Goal: Task Accomplishment & Management: Use online tool/utility

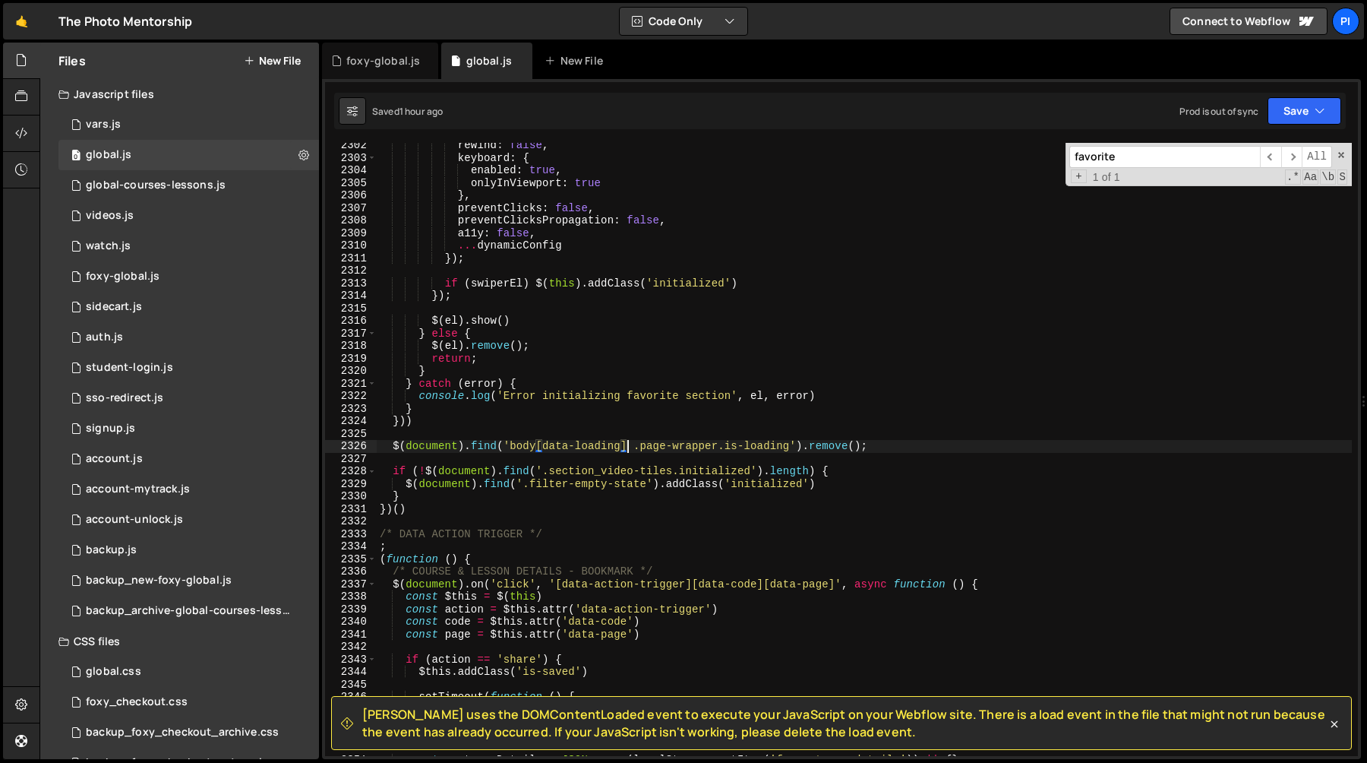
scroll to position [1434, 0]
click at [164, 514] on div "account-unlock.js" at bounding box center [134, 520] width 97 height 14
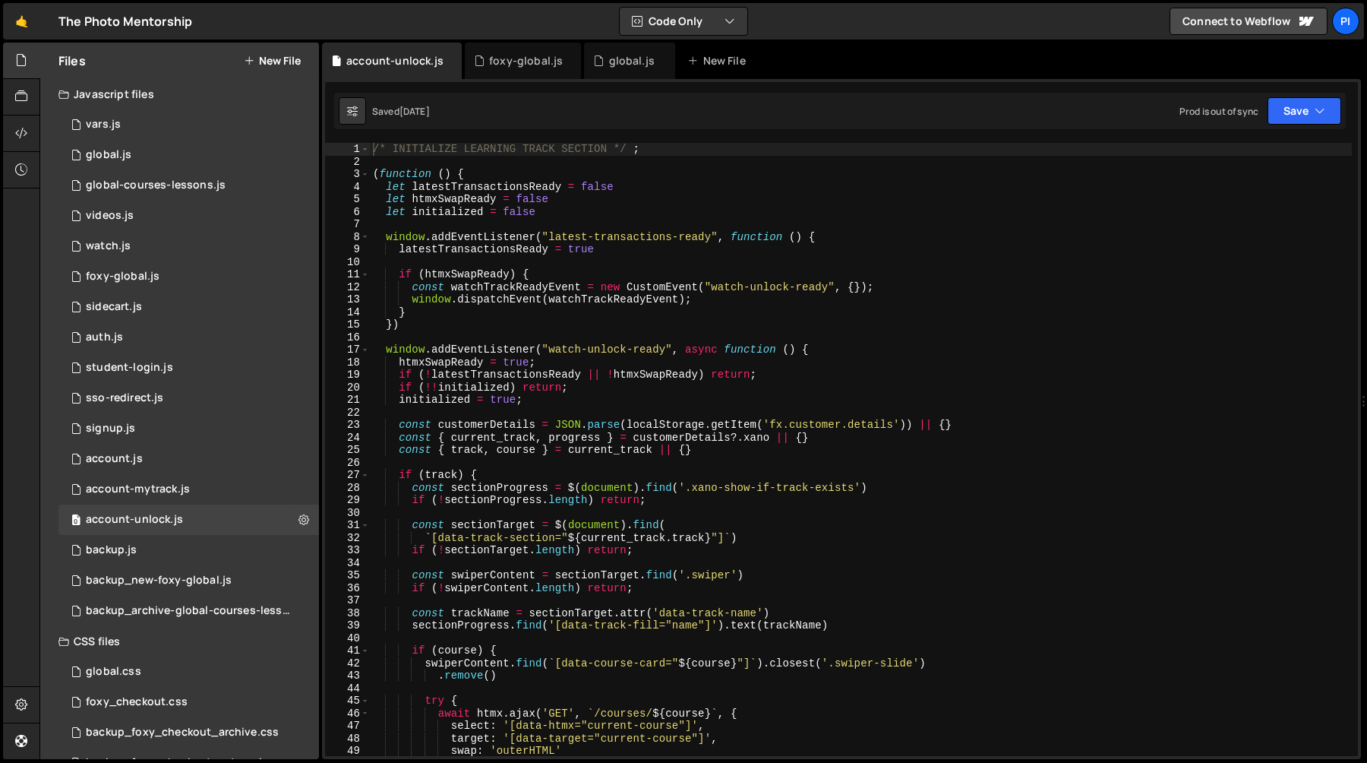
type textarea "if (htmxSwapReady) {"
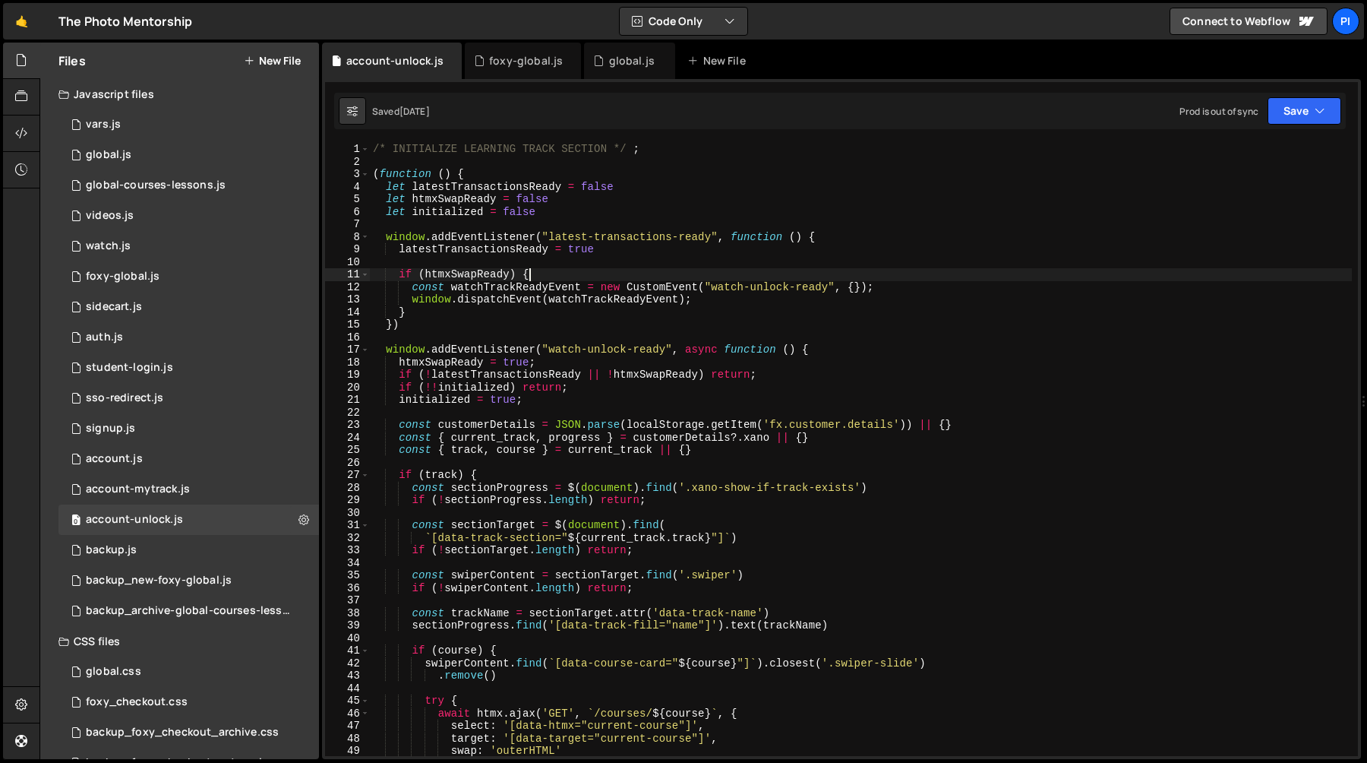
click at [909, 268] on div "/* INITIALIZE LEARNING TRACK SECTION */ ; ( function ( ) { let latestTransactio…" at bounding box center [861, 462] width 982 height 638
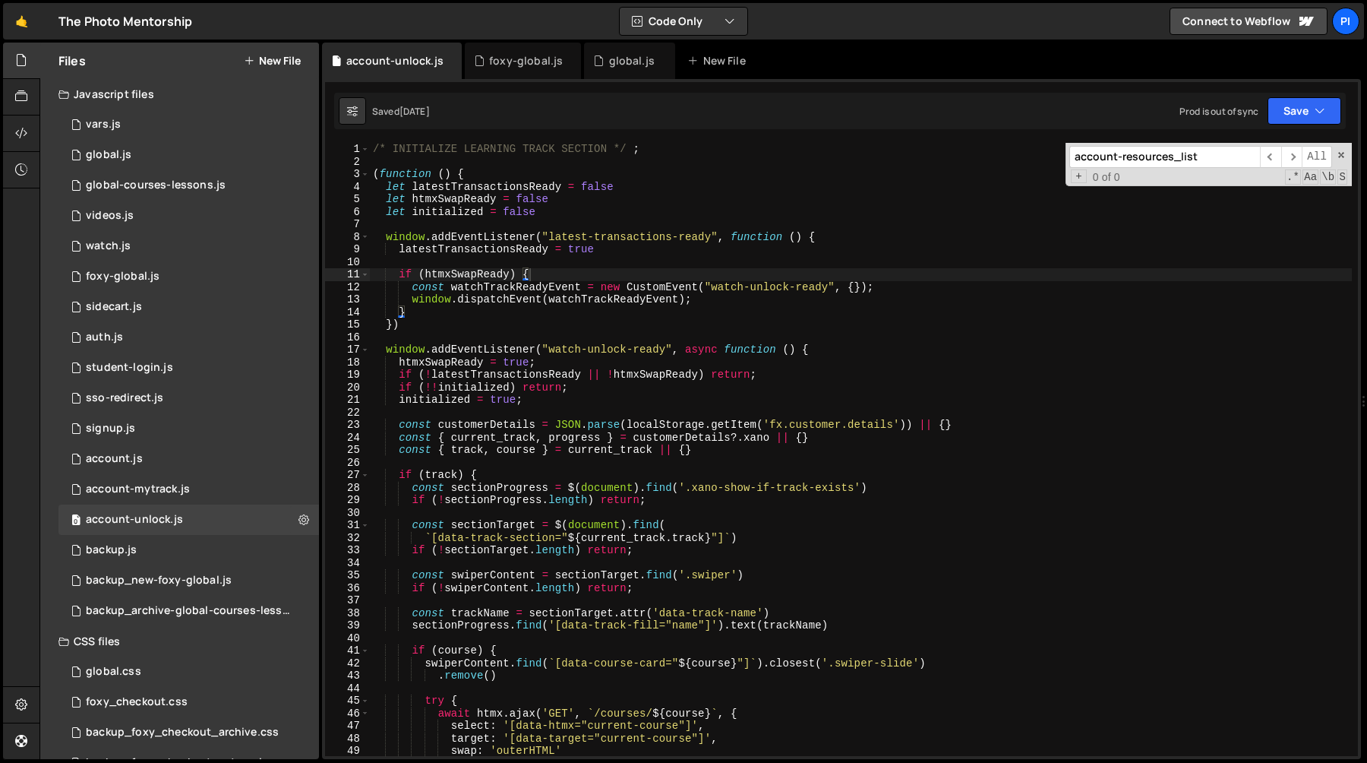
scroll to position [583, 0]
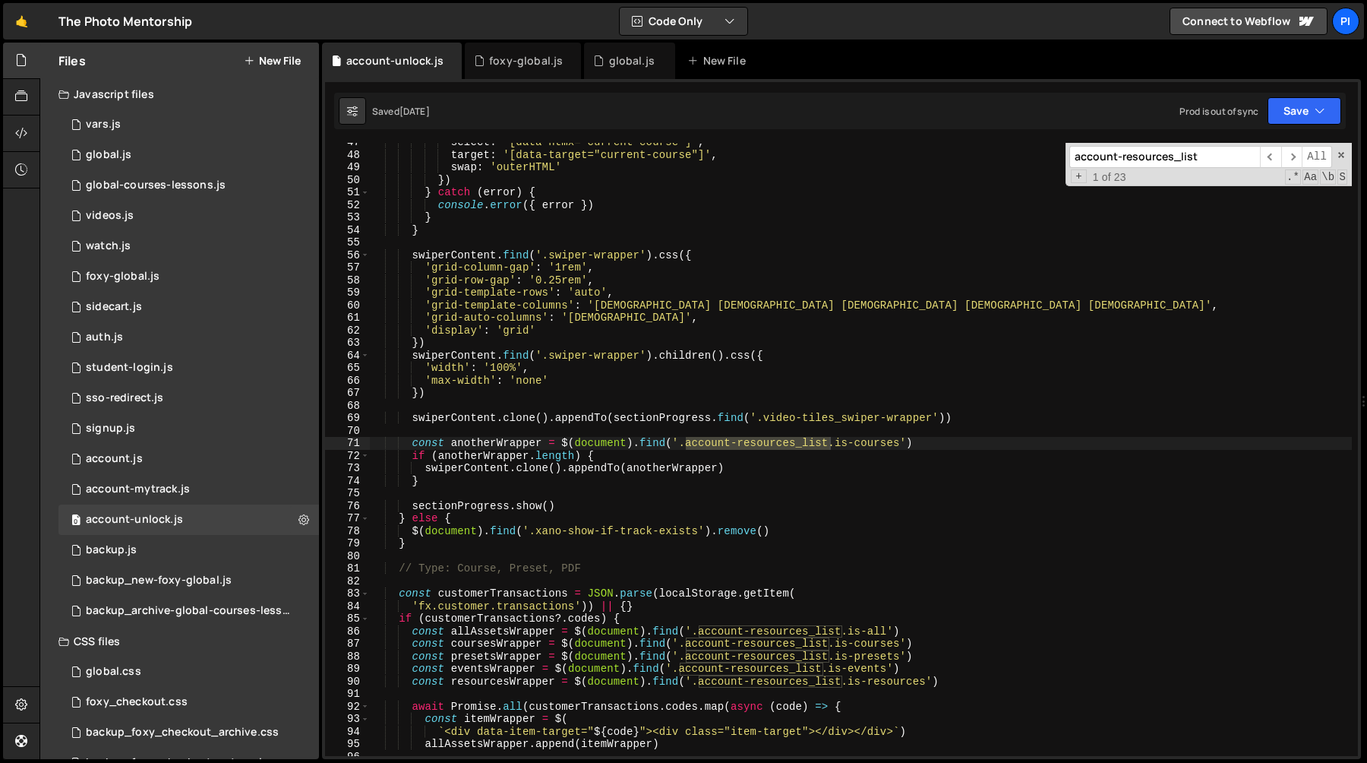
type input "account-resources_list"
click at [1285, 155] on span "​" at bounding box center [1292, 157] width 21 height 22
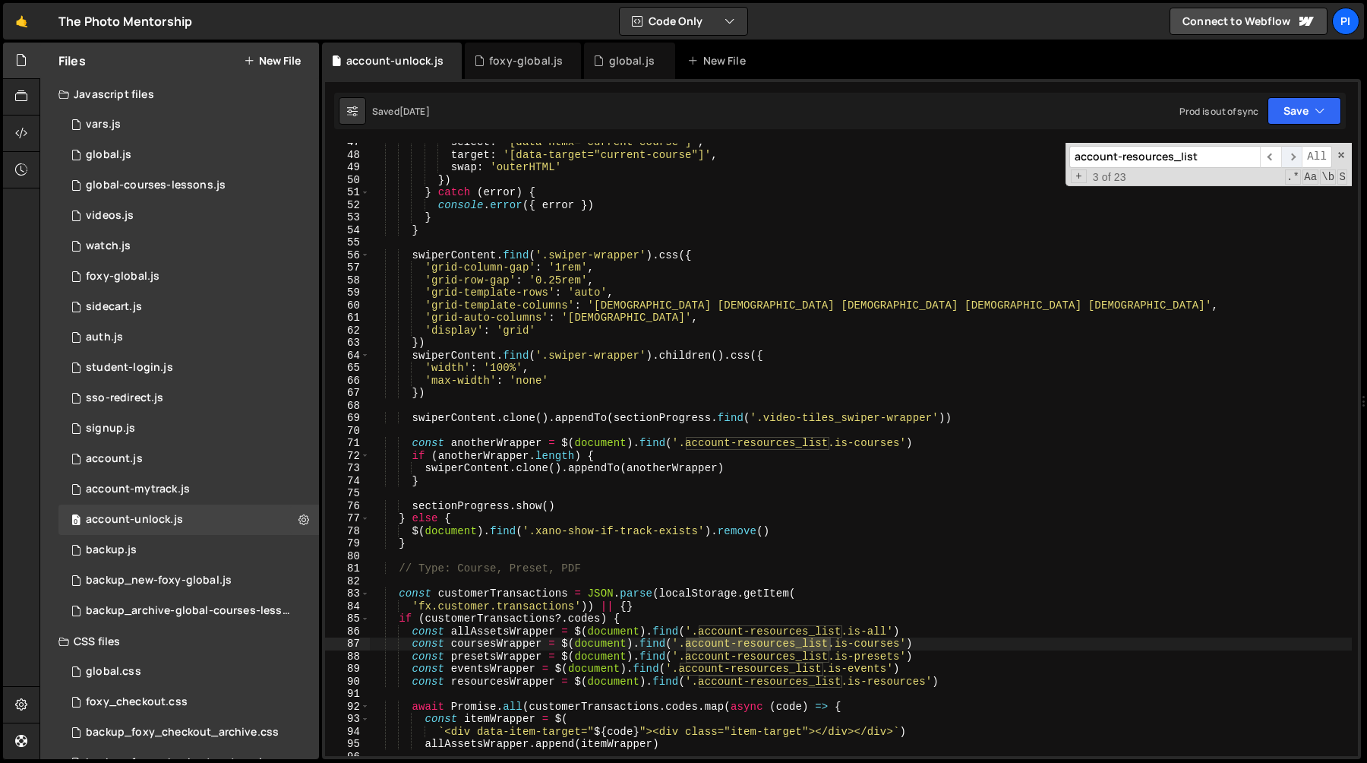
click at [1285, 155] on span "​" at bounding box center [1292, 157] width 21 height 22
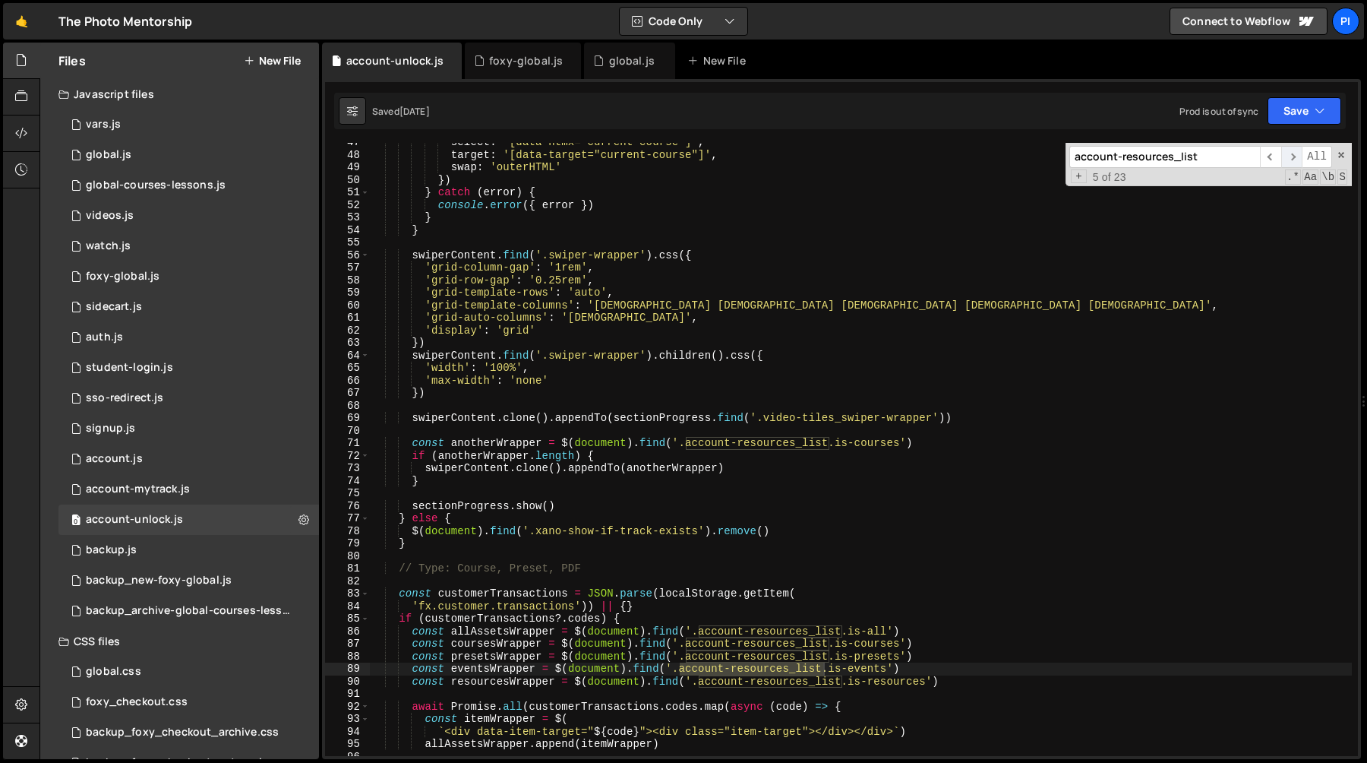
click at [1285, 155] on span "​" at bounding box center [1292, 157] width 21 height 22
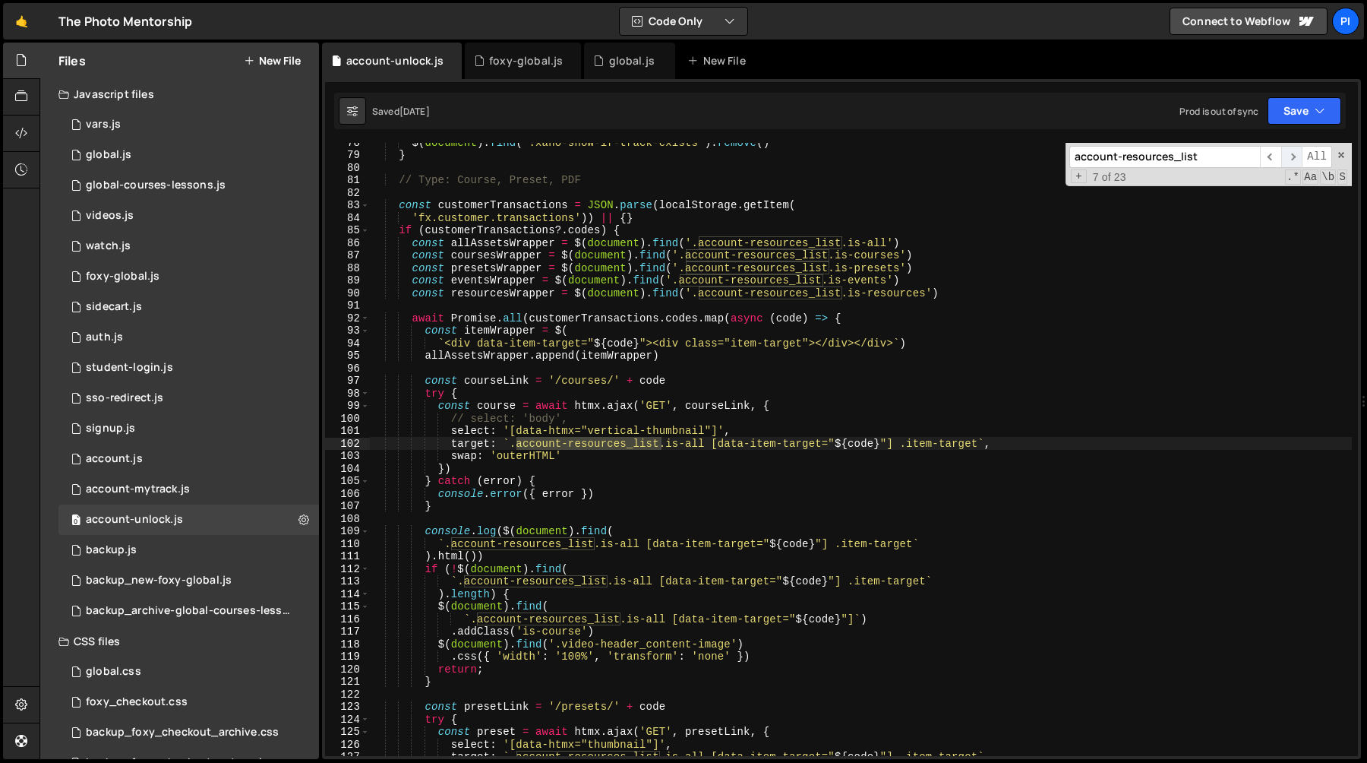
scroll to position [972, 0]
click at [1285, 155] on span "​" at bounding box center [1292, 157] width 21 height 22
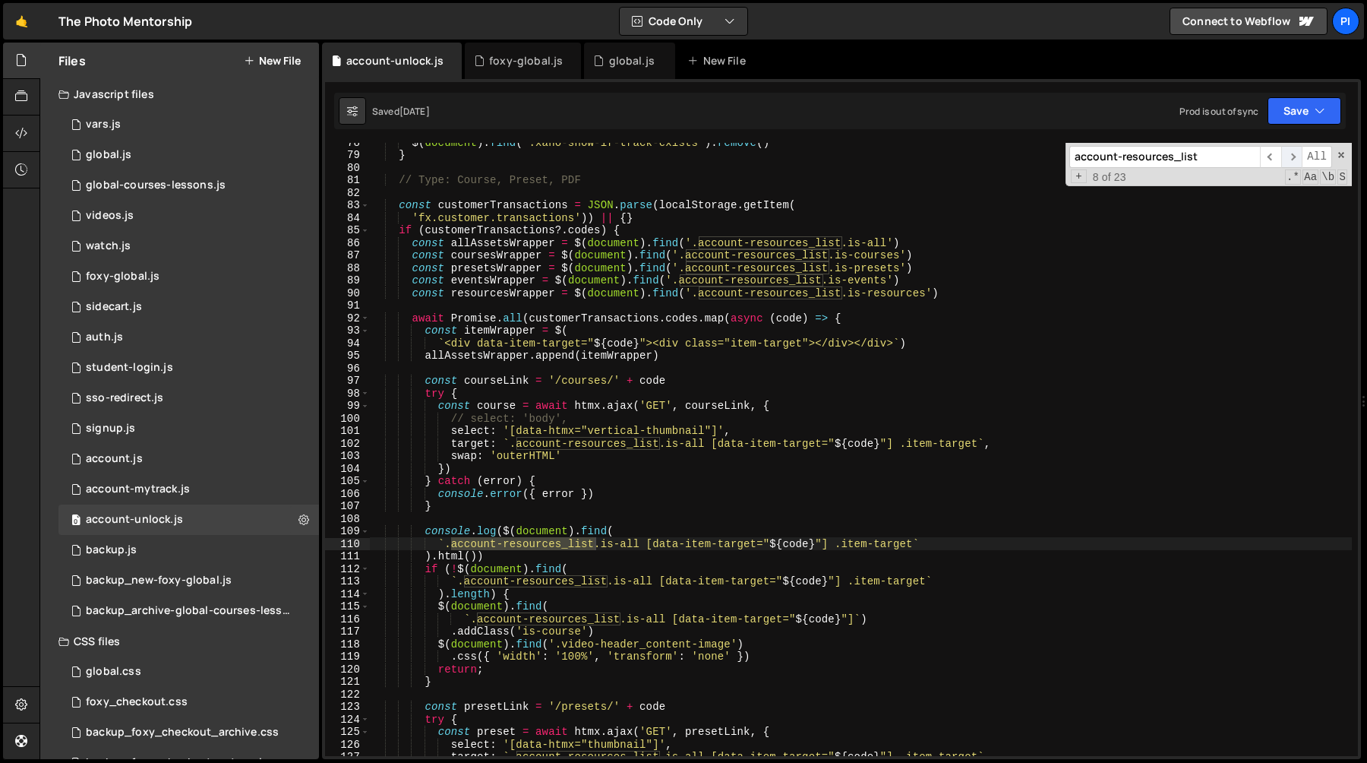
click at [1285, 155] on span "​" at bounding box center [1292, 157] width 21 height 22
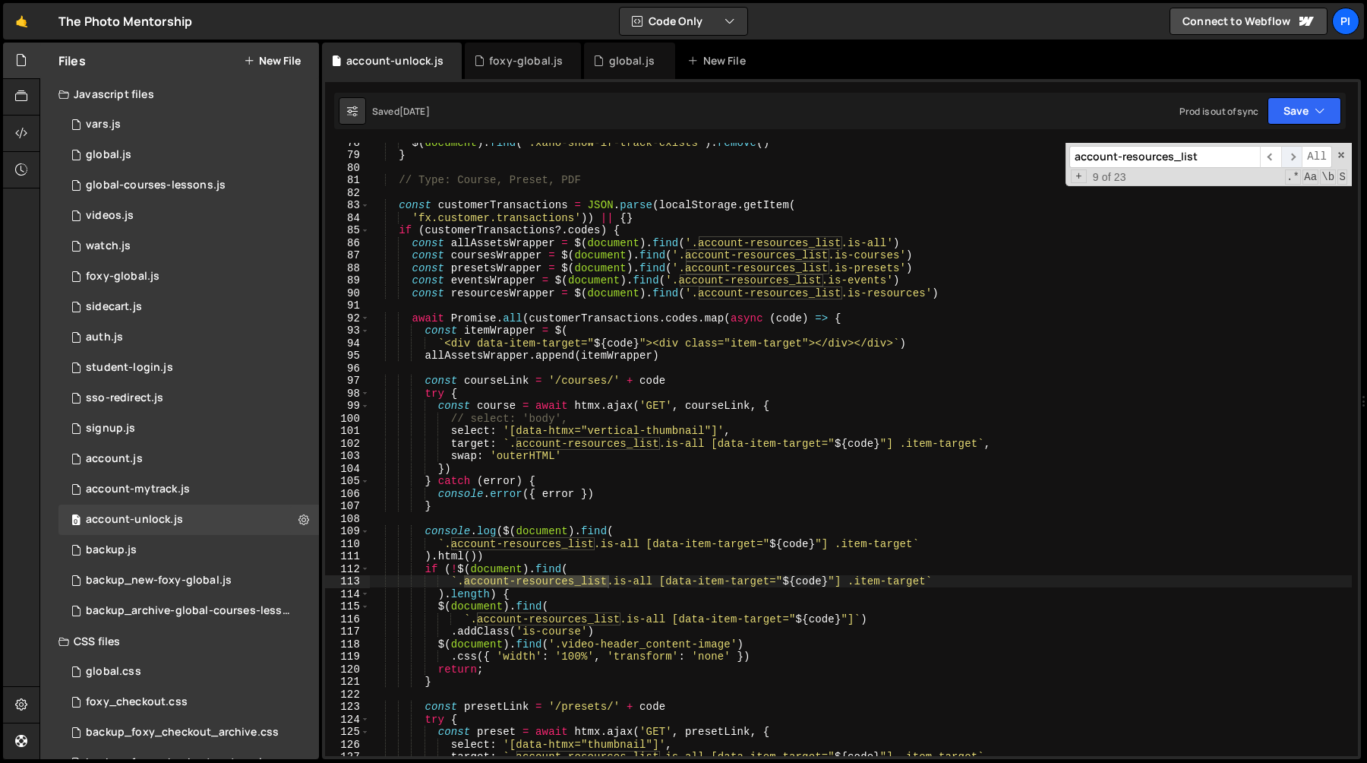
click at [1285, 155] on span "​" at bounding box center [1292, 157] width 21 height 22
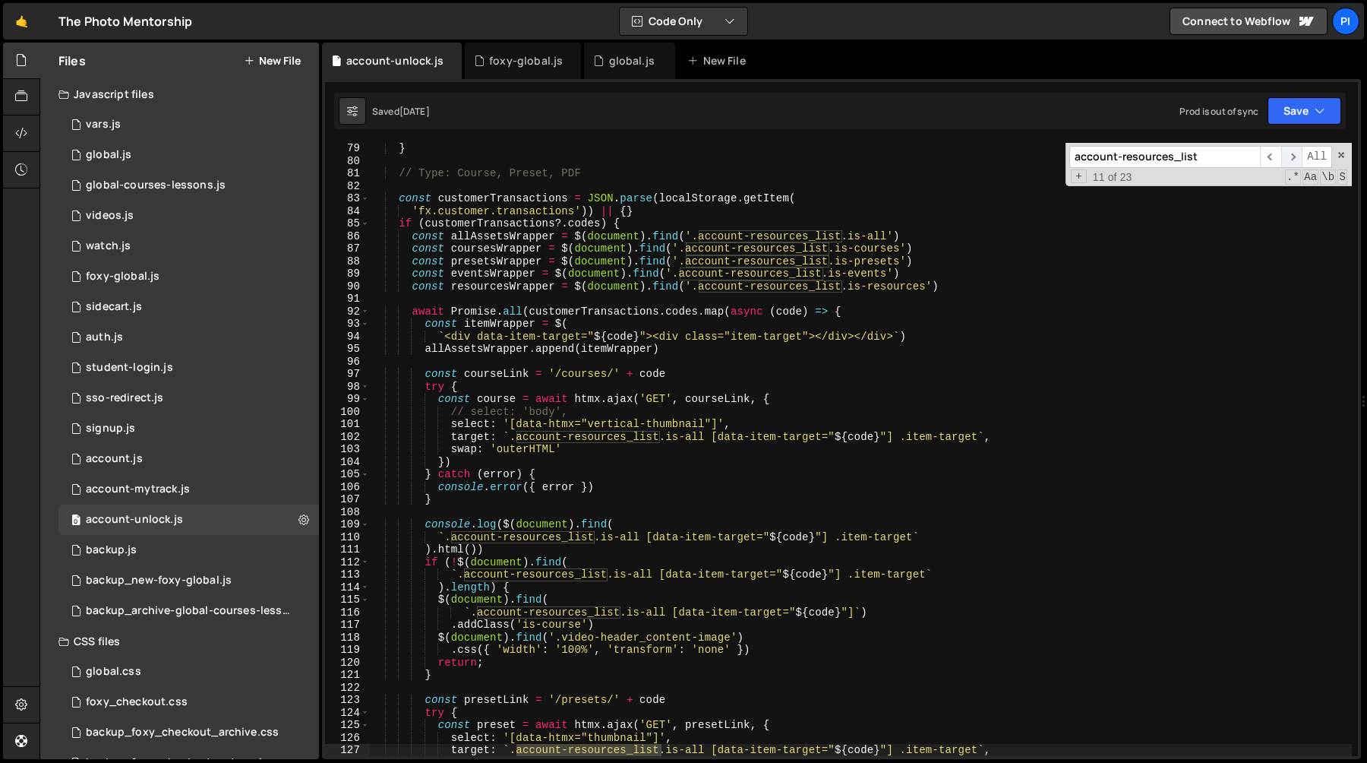
click at [1285, 155] on span "​" at bounding box center [1292, 157] width 21 height 22
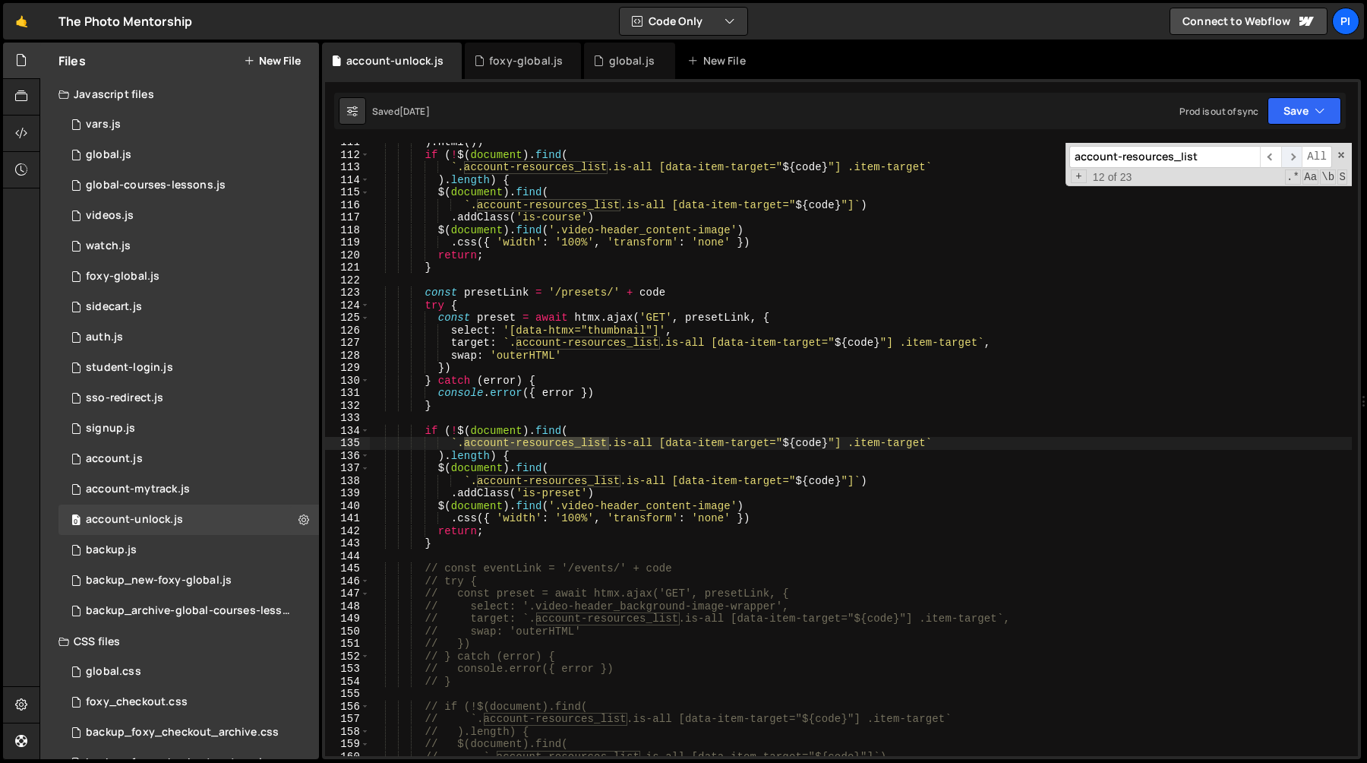
scroll to position [1386, 0]
click at [1285, 155] on span "​" at bounding box center [1292, 157] width 21 height 22
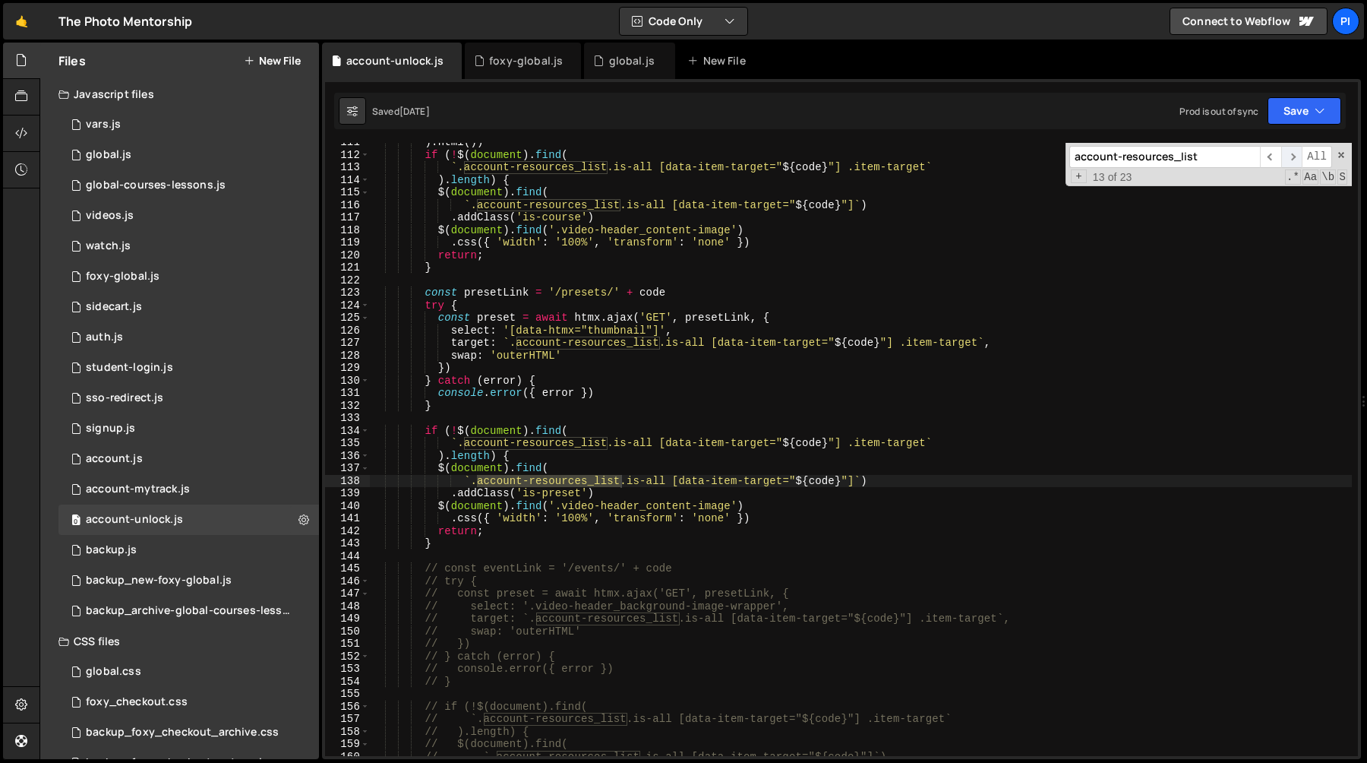
click at [1285, 155] on span "​" at bounding box center [1292, 157] width 21 height 22
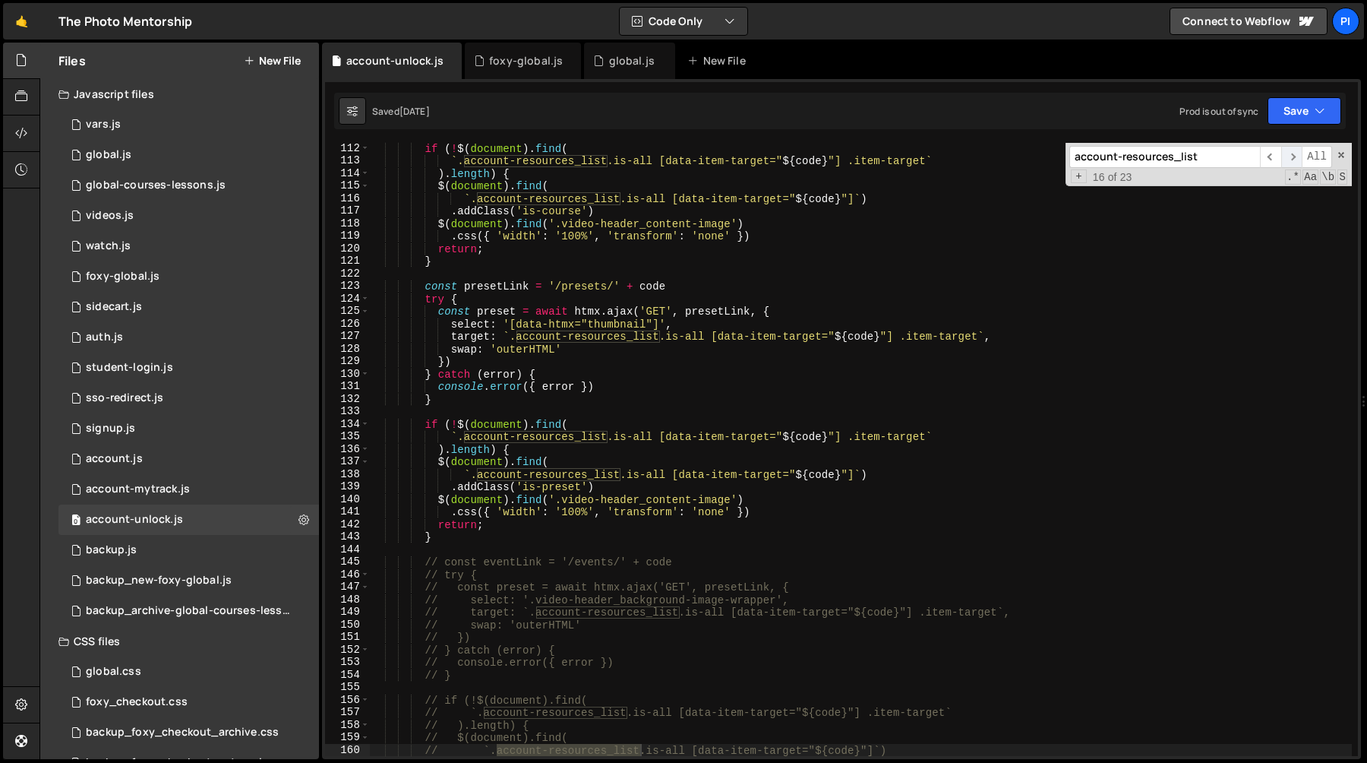
click at [1285, 155] on span "​" at bounding box center [1292, 157] width 21 height 22
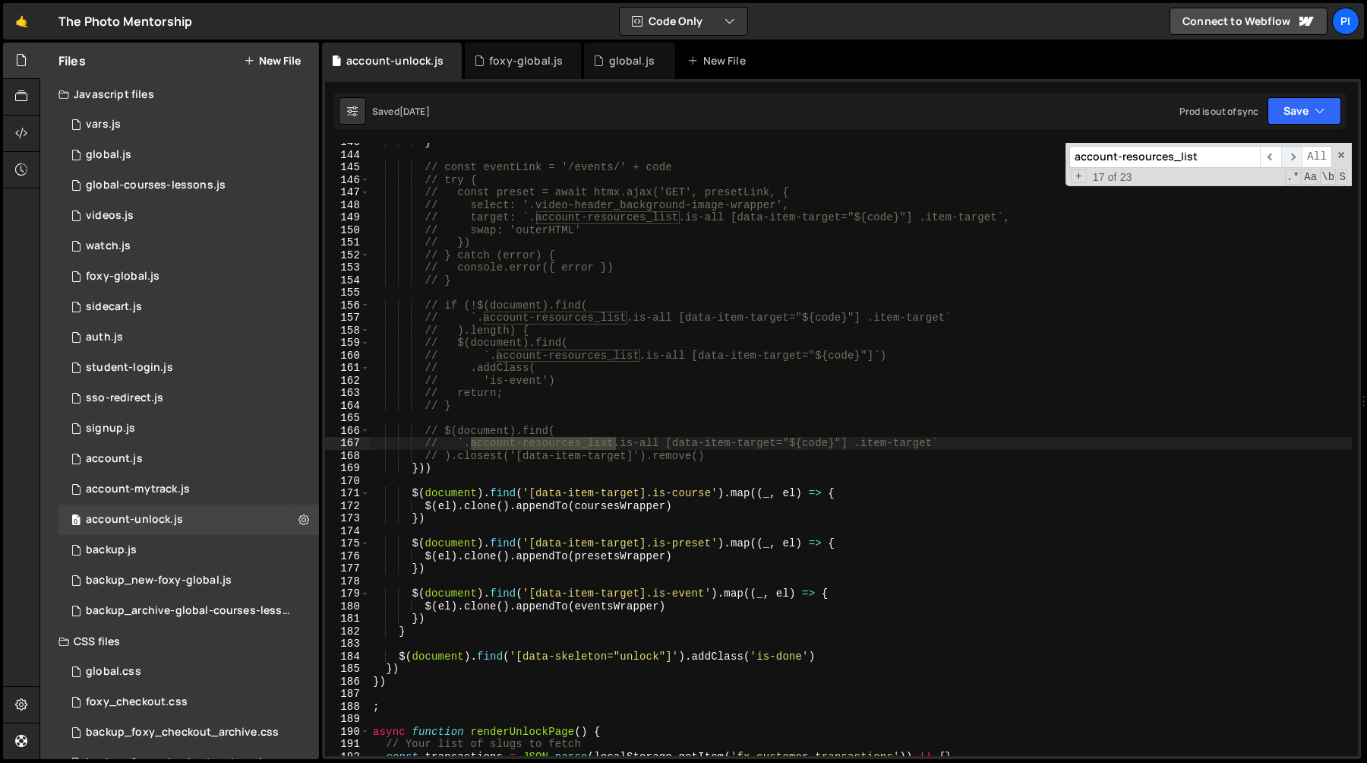
click at [1285, 155] on span "​" at bounding box center [1292, 157] width 21 height 22
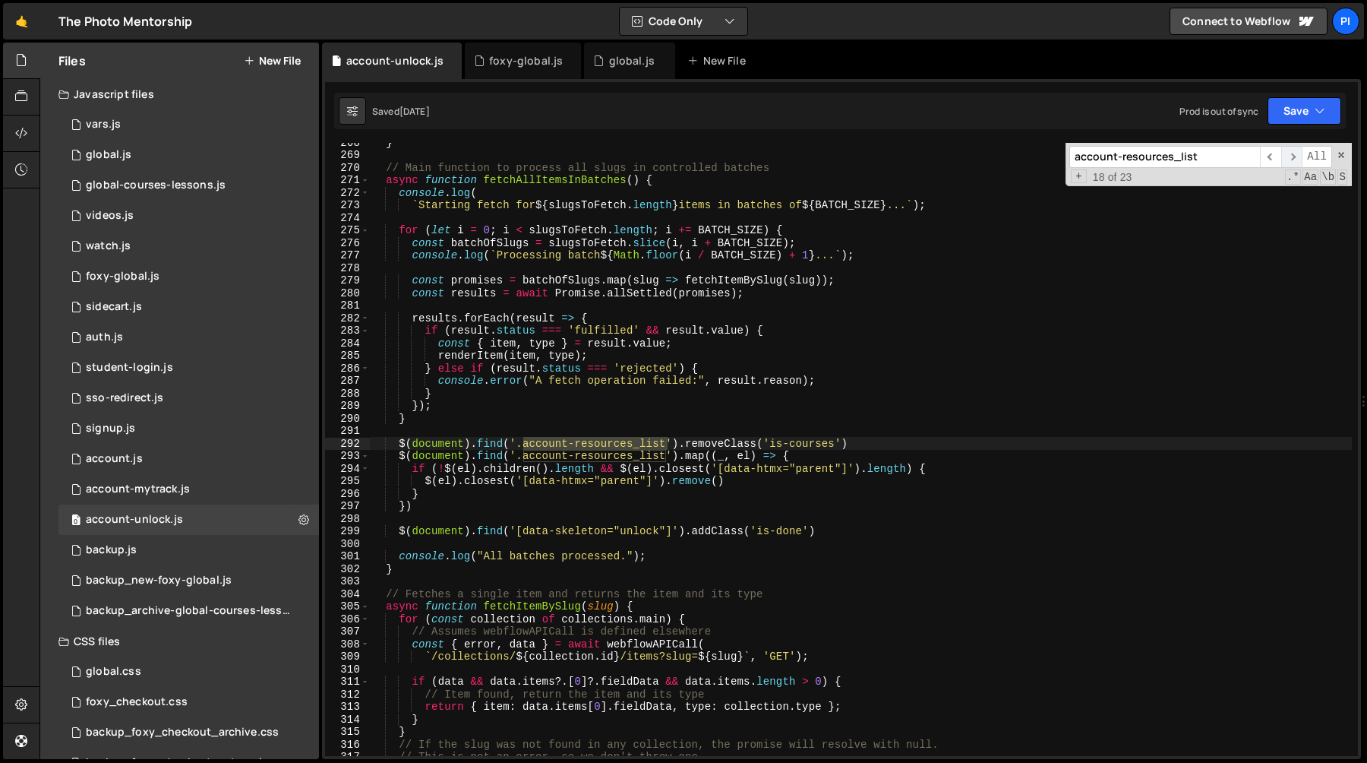
scroll to position [3353, 0]
click at [1285, 155] on span "​" at bounding box center [1292, 157] width 21 height 22
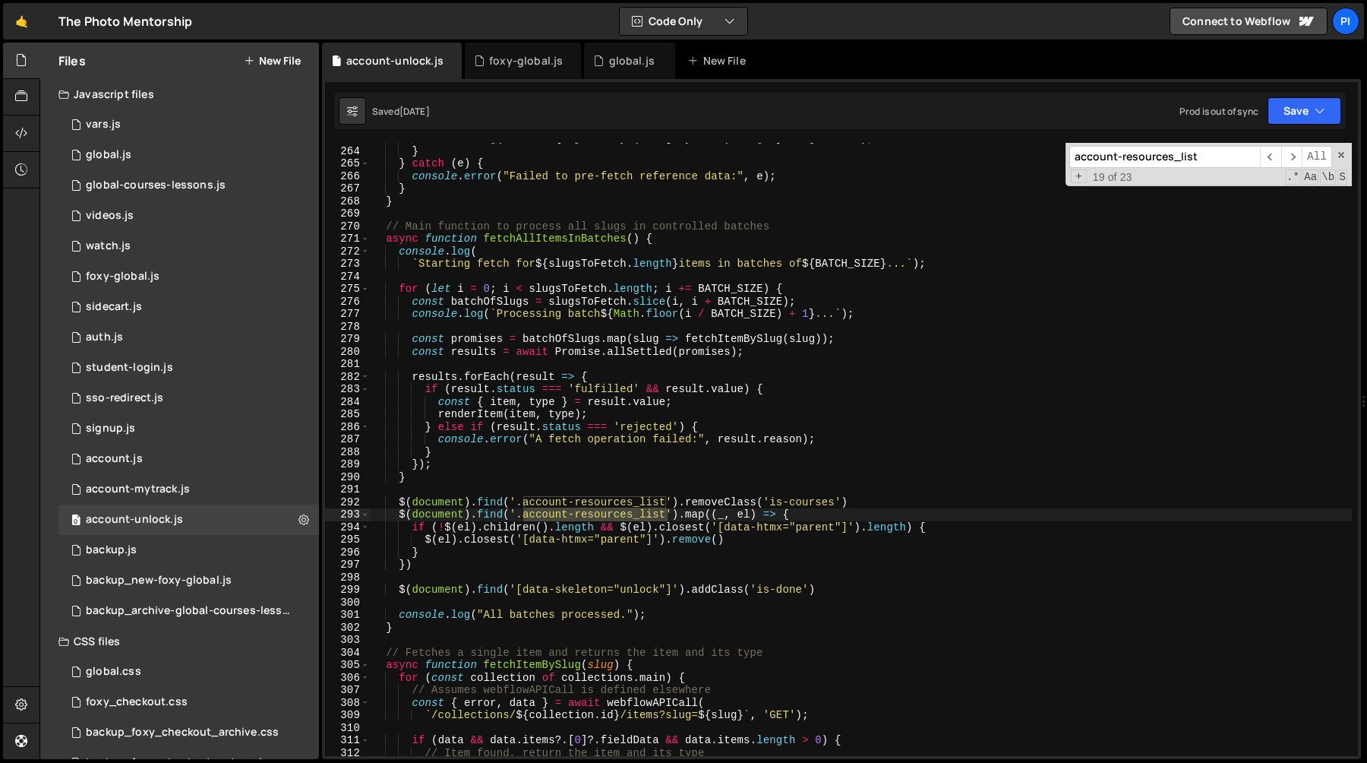
scroll to position [3316, 0]
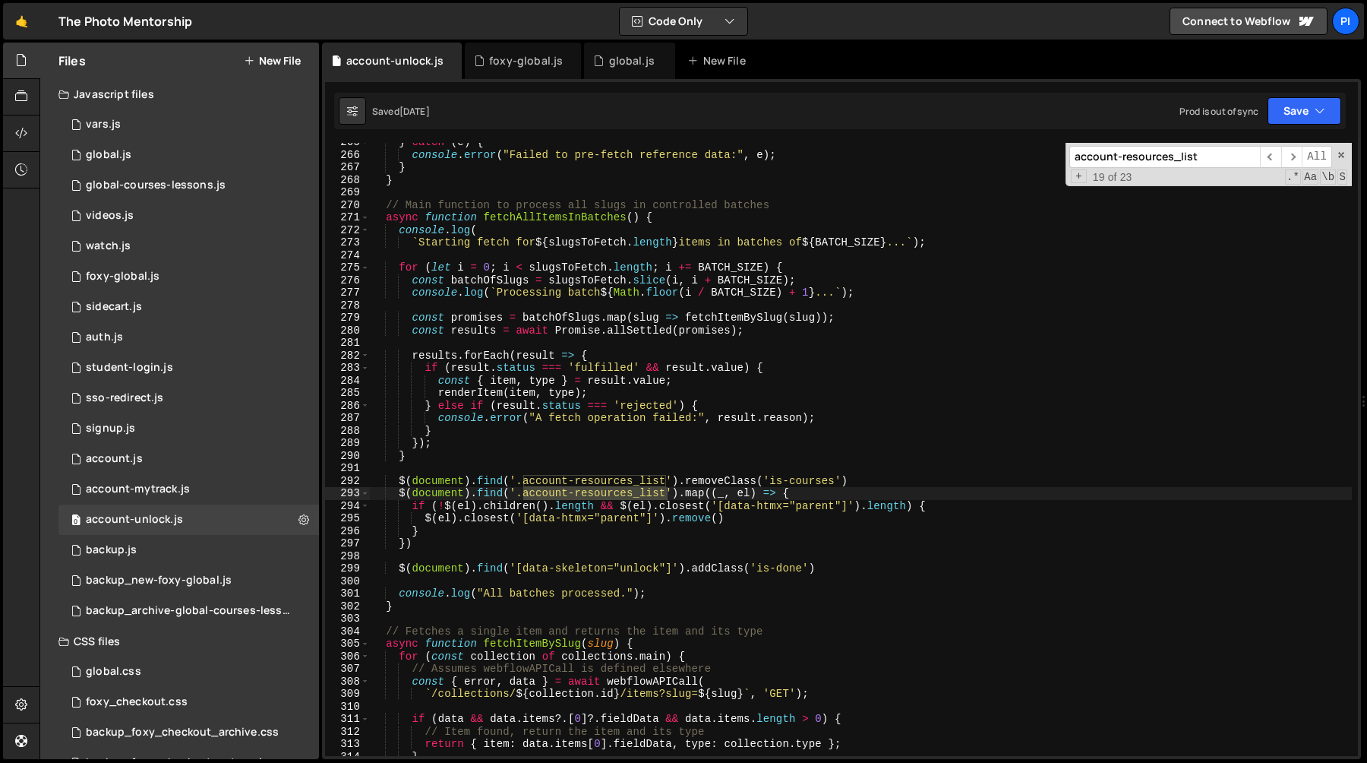
click at [763, 479] on div "} catch ( e ) { console . error ( "Failed to pre-fetch reference data:" , e ) ;…" at bounding box center [861, 455] width 982 height 638
type textarea "// $(document).find('.account-resources_list').removeClass('is-courses')"
